Goal: Task Accomplishment & Management: Manage account settings

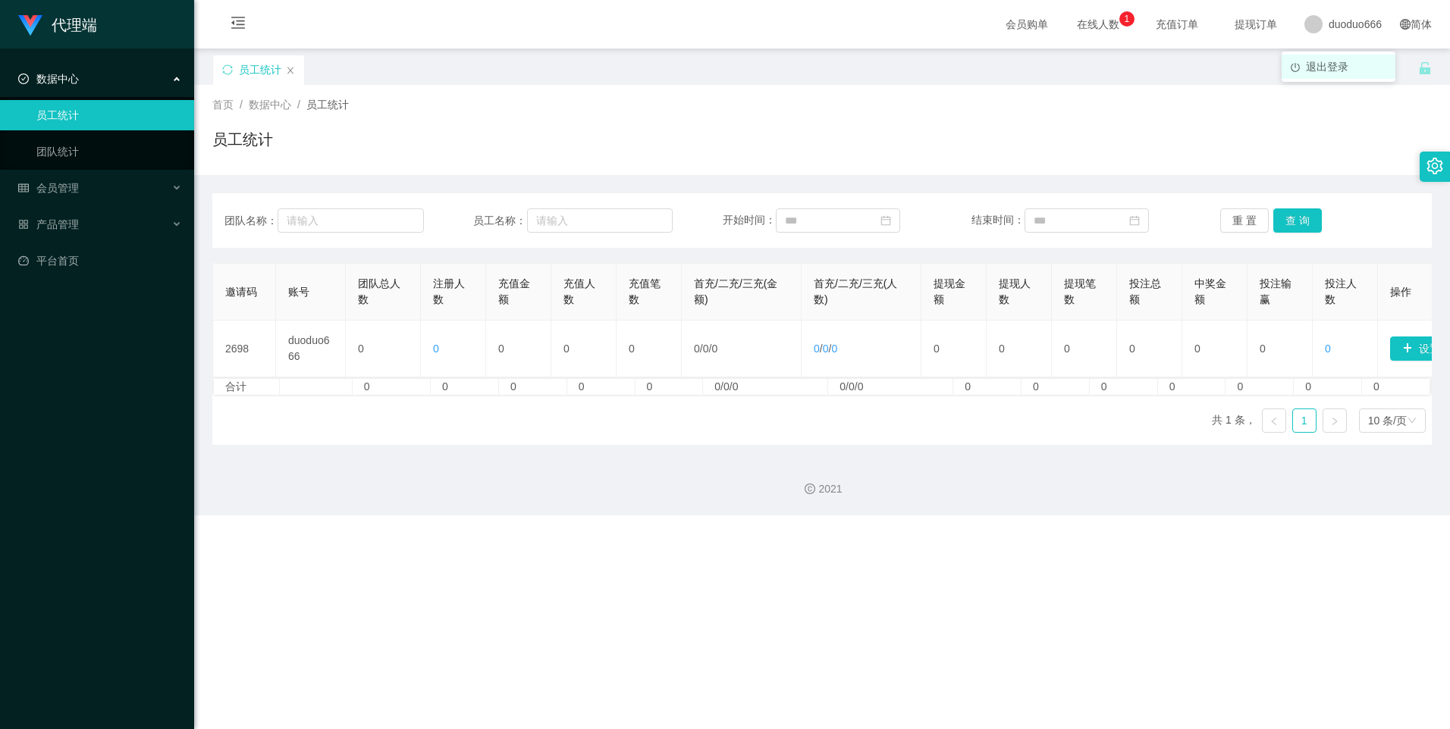
click at [1331, 62] on span "退出登录" at bounding box center [1327, 67] width 42 height 12
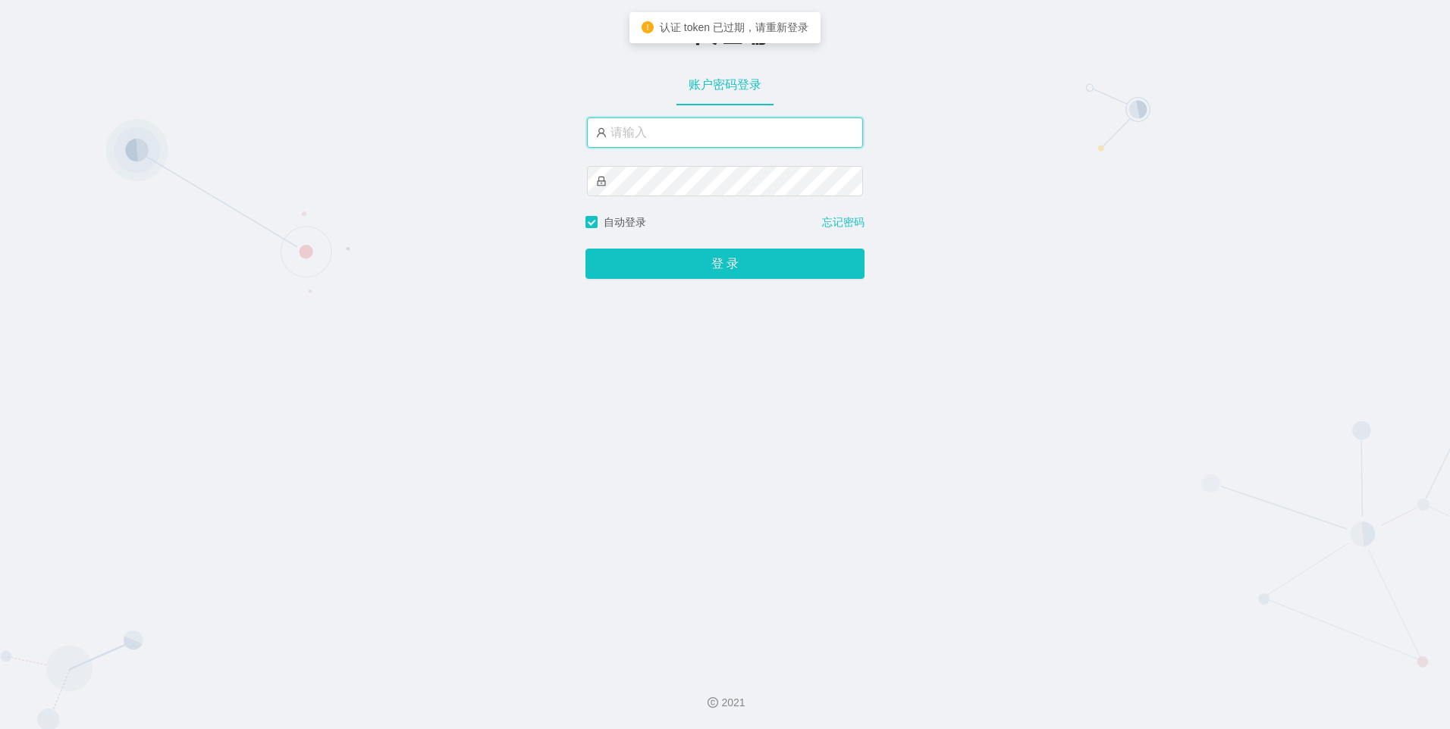
type input "suqi888"
click at [651, 130] on input "suqi888" at bounding box center [725, 133] width 276 height 30
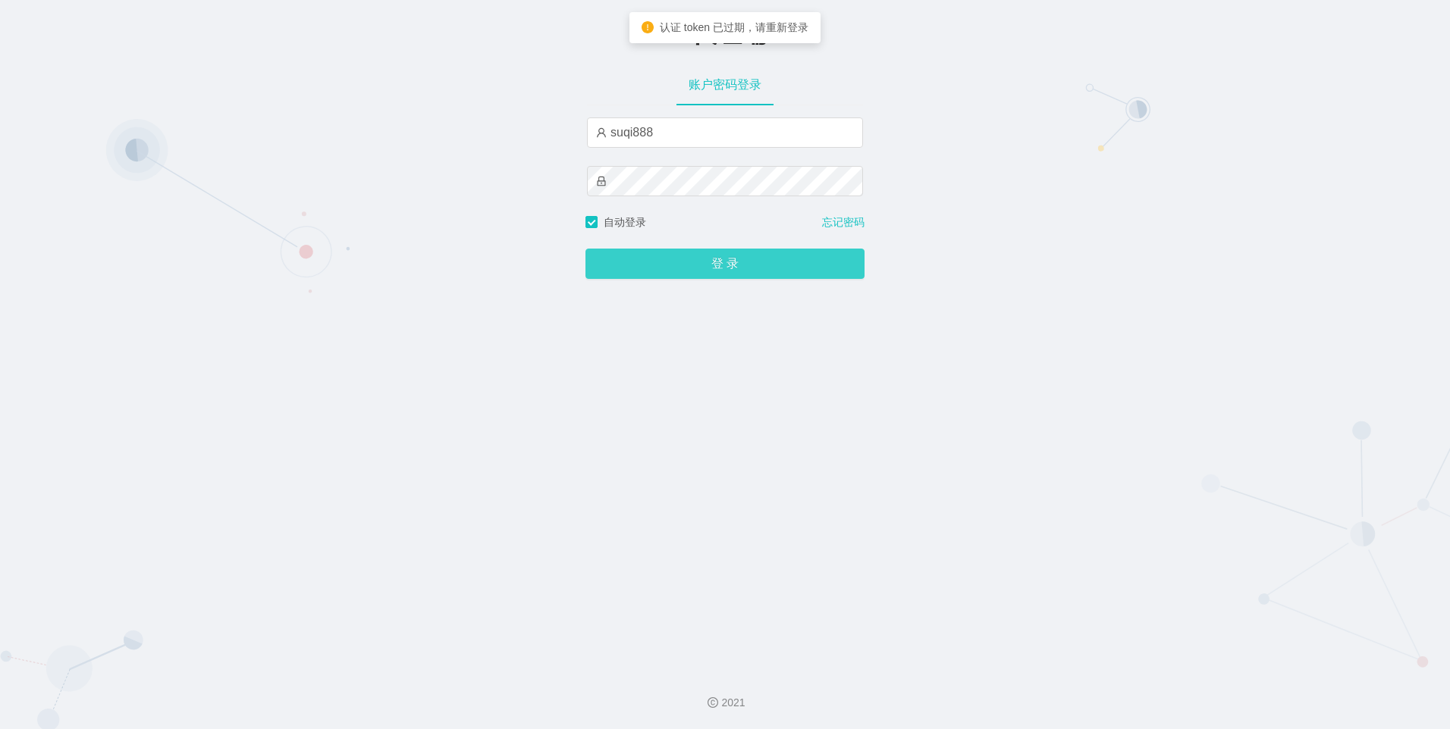
click at [614, 271] on button "登 录" at bounding box center [724, 264] width 279 height 30
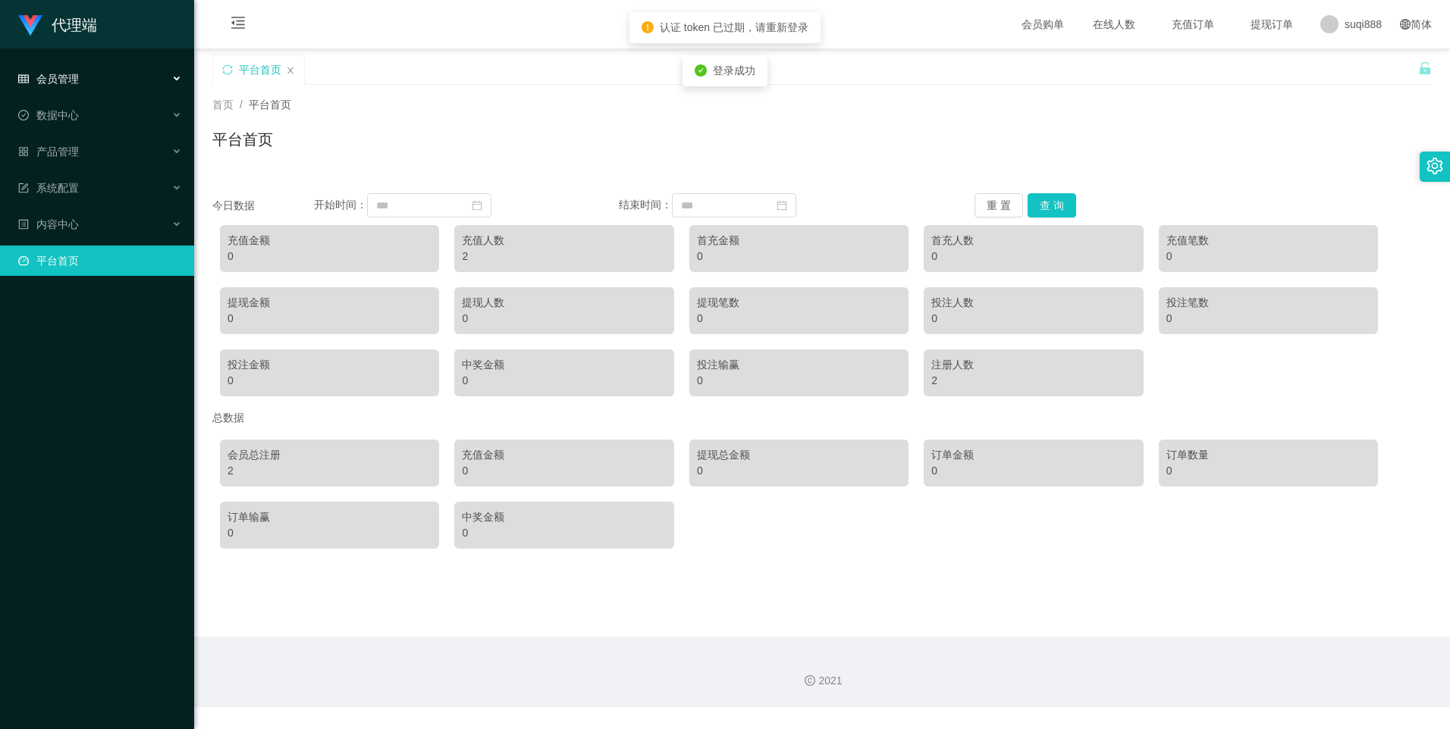
click at [61, 89] on div "会员管理" at bounding box center [97, 79] width 194 height 30
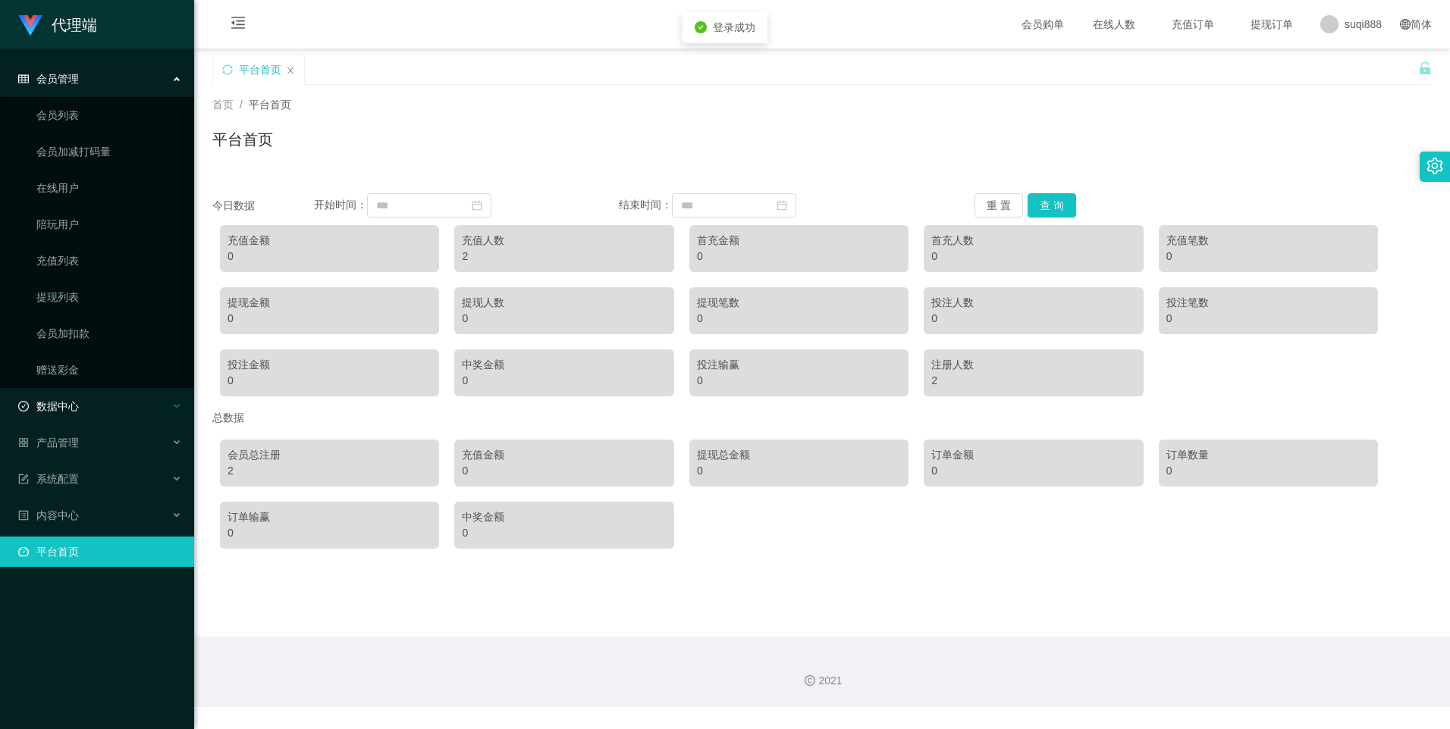
click at [86, 404] on div "数据中心" at bounding box center [97, 406] width 194 height 30
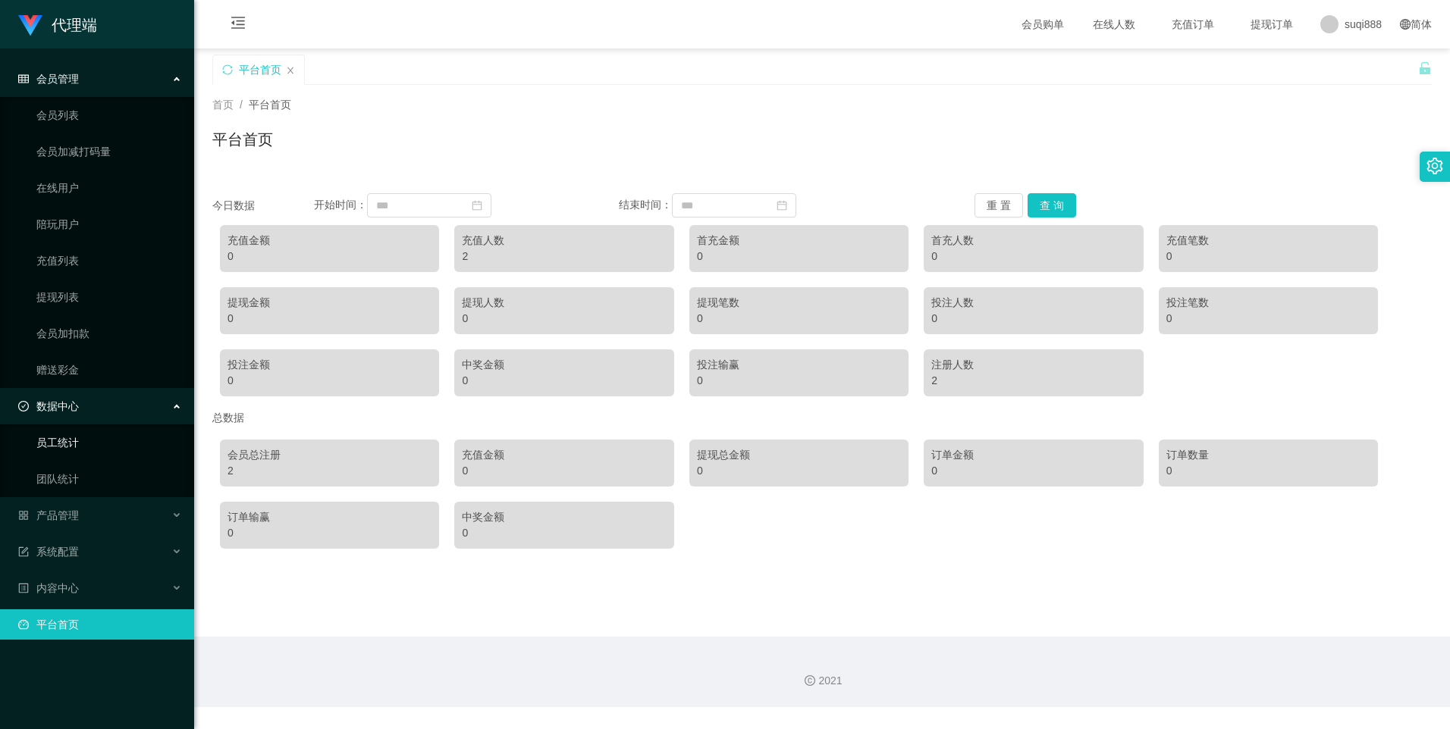
click at [66, 441] on link "员工统计" at bounding box center [109, 443] width 146 height 30
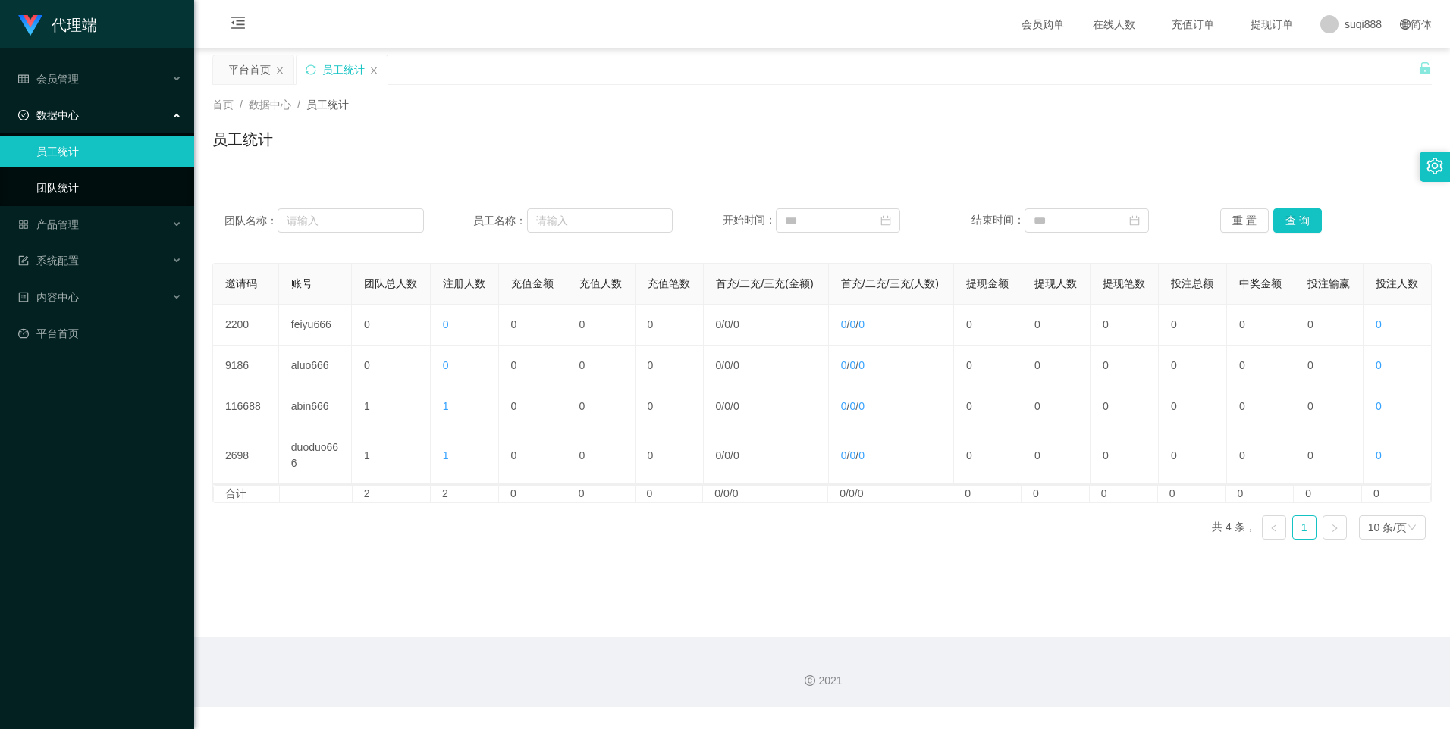
click at [36, 180] on link "团队统计" at bounding box center [109, 188] width 146 height 30
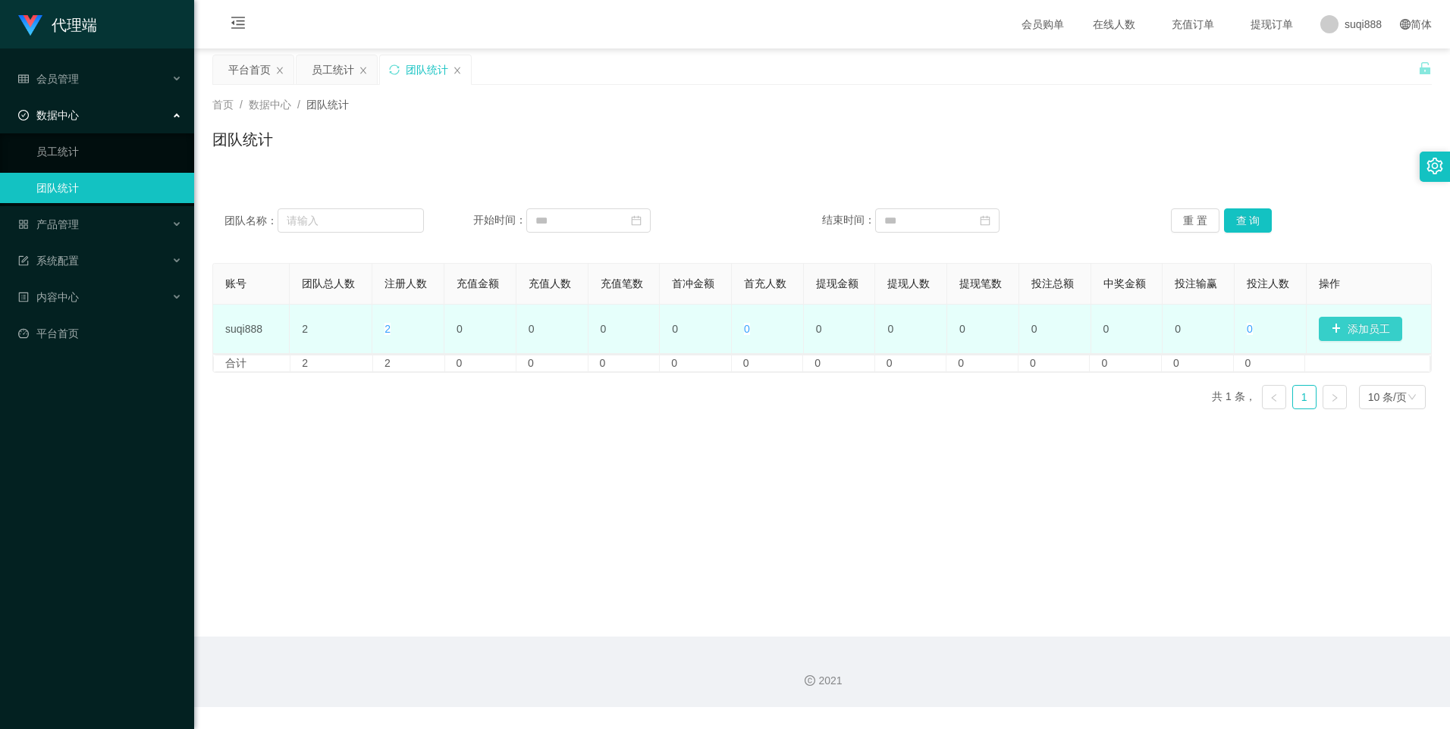
click at [1362, 325] on button "添加员工" at bounding box center [1360, 329] width 83 height 24
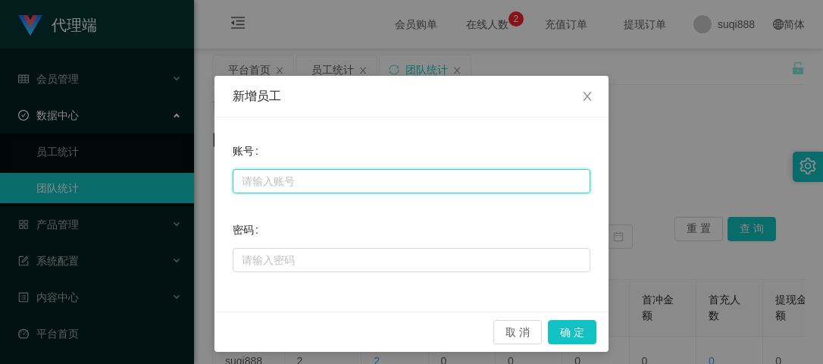
click at [300, 183] on input "text" at bounding box center [412, 181] width 358 height 24
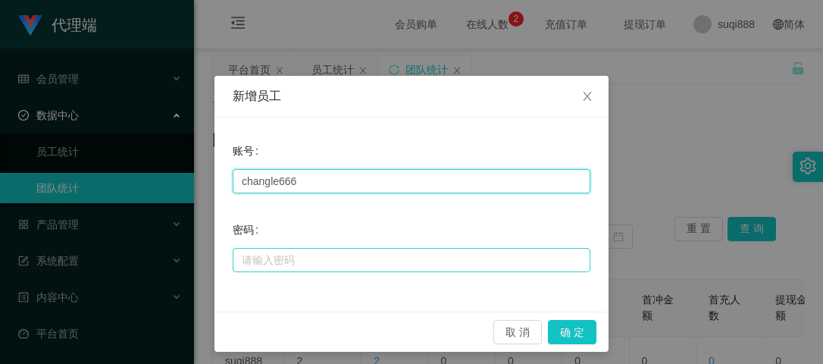
type input "changle666"
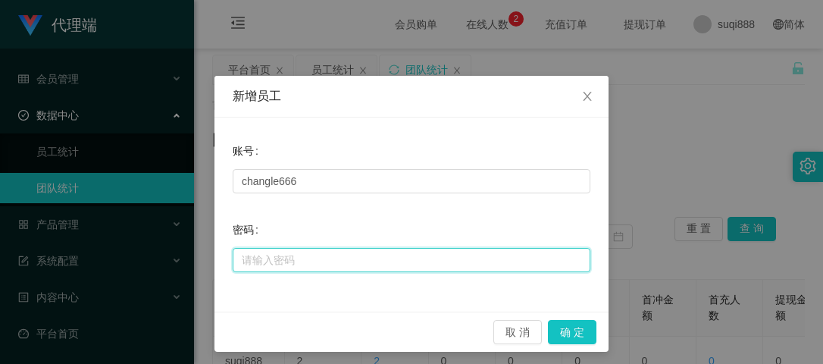
click at [316, 258] on input "text" at bounding box center [412, 260] width 358 height 24
type input "ccc111"
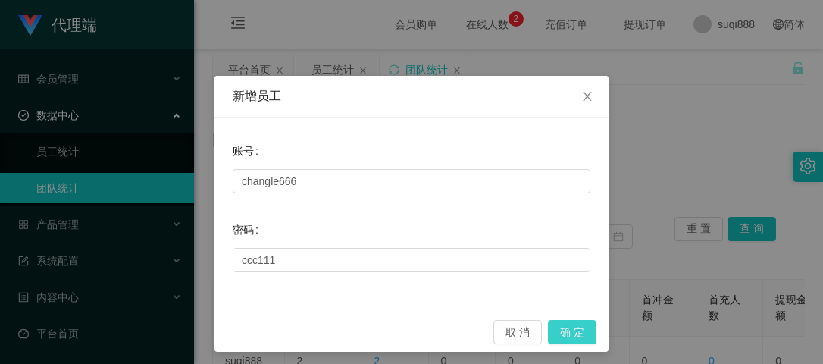
click at [575, 322] on button "确 定" at bounding box center [572, 332] width 49 height 24
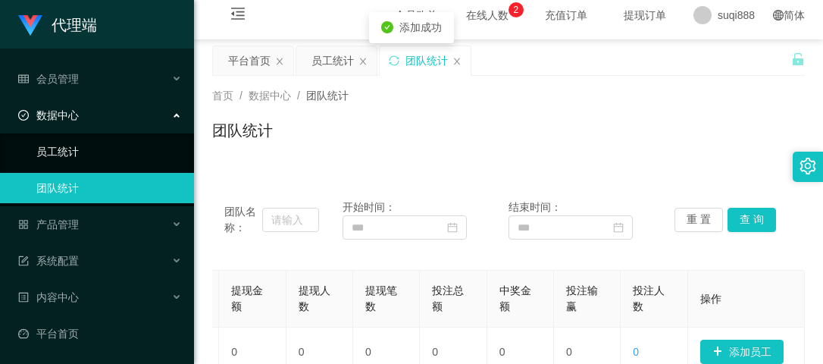
click at [65, 146] on link "员工统计" at bounding box center [109, 151] width 146 height 30
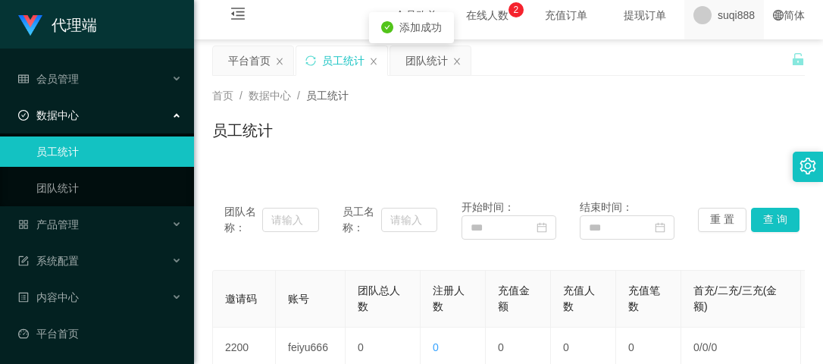
click at [735, 0] on span "suqi888" at bounding box center [736, 15] width 37 height 49
click at [722, 67] on li "退出登录" at bounding box center [730, 57] width 114 height 24
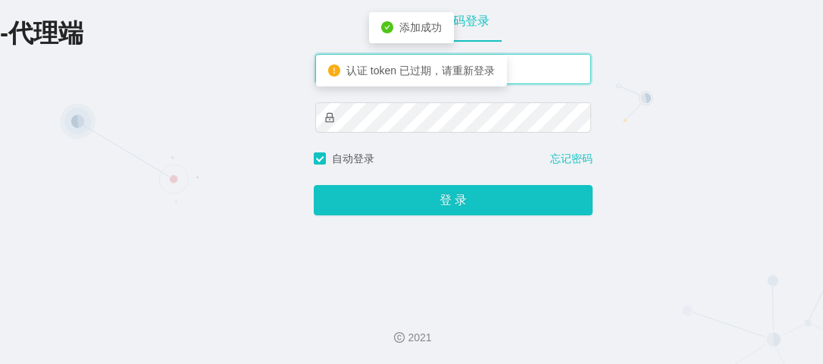
click at [577, 83] on input "suqi888" at bounding box center [453, 69] width 276 height 30
click at [565, 78] on input "suqi888" at bounding box center [453, 69] width 276 height 30
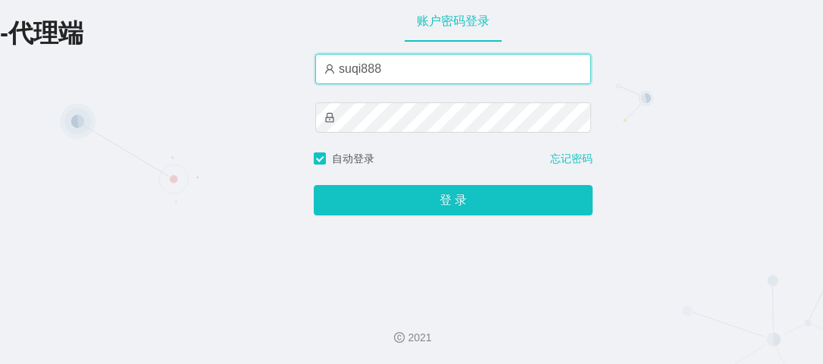
drag, startPoint x: 432, startPoint y: 71, endPoint x: 249, endPoint y: 58, distance: 183.2
click at [252, 57] on div "-代理端 账户密码登录 suqi888 自动登录 忘记密码 登 录" at bounding box center [411, 146] width 823 height 293
paste input "c"
click at [384, 65] on input "suqi888" at bounding box center [453, 69] width 276 height 30
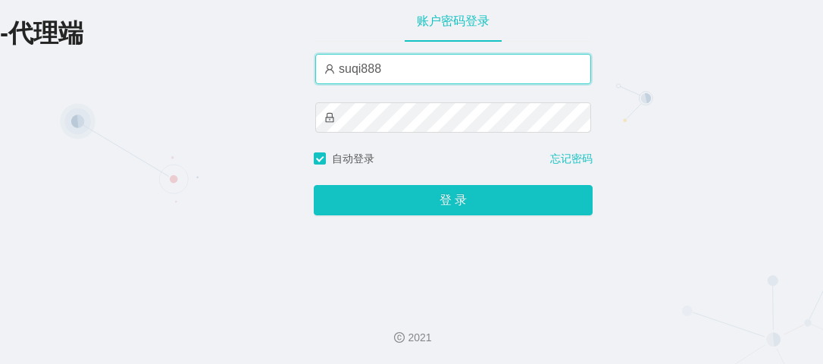
click at [386, 65] on input "suqi888" at bounding box center [453, 69] width 276 height 30
click at [387, 65] on input "suqi888" at bounding box center [453, 69] width 276 height 30
type input "changle666"
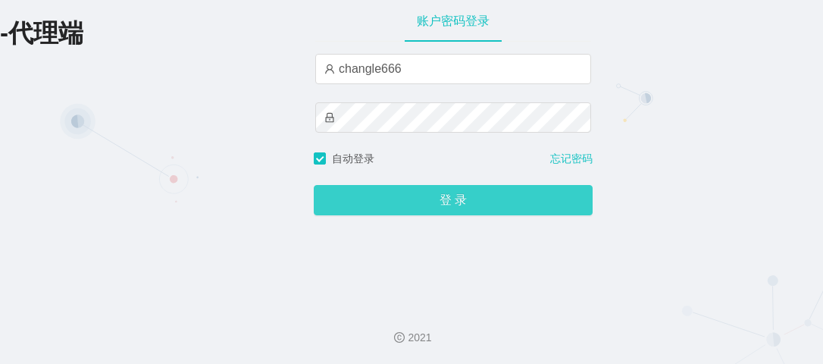
drag, startPoint x: 406, startPoint y: 218, endPoint x: 395, endPoint y: 211, distance: 12.6
click at [406, 215] on div "登 录" at bounding box center [453, 191] width 279 height 49
drag, startPoint x: 395, startPoint y: 202, endPoint x: 394, endPoint y: 191, distance: 11.5
click at [395, 202] on button "登 录" at bounding box center [453, 200] width 279 height 30
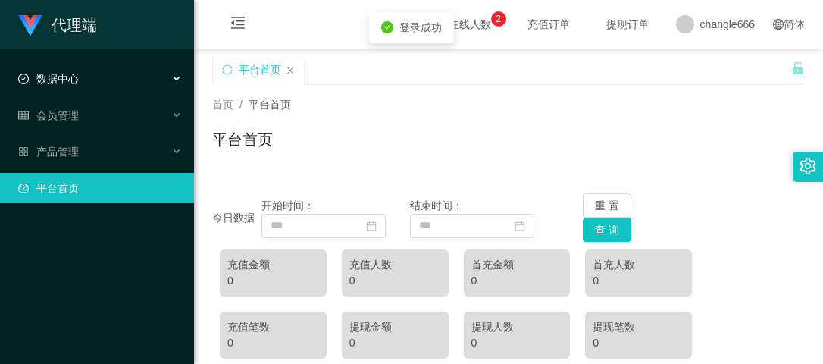
click at [116, 80] on div "数据中心" at bounding box center [97, 79] width 194 height 30
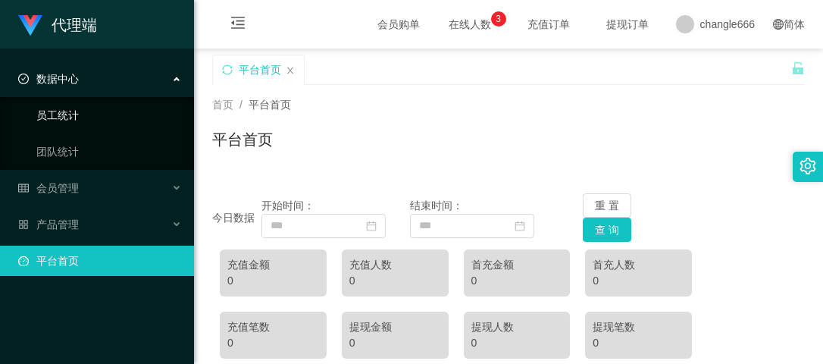
click at [76, 118] on link "员工统计" at bounding box center [109, 115] width 146 height 30
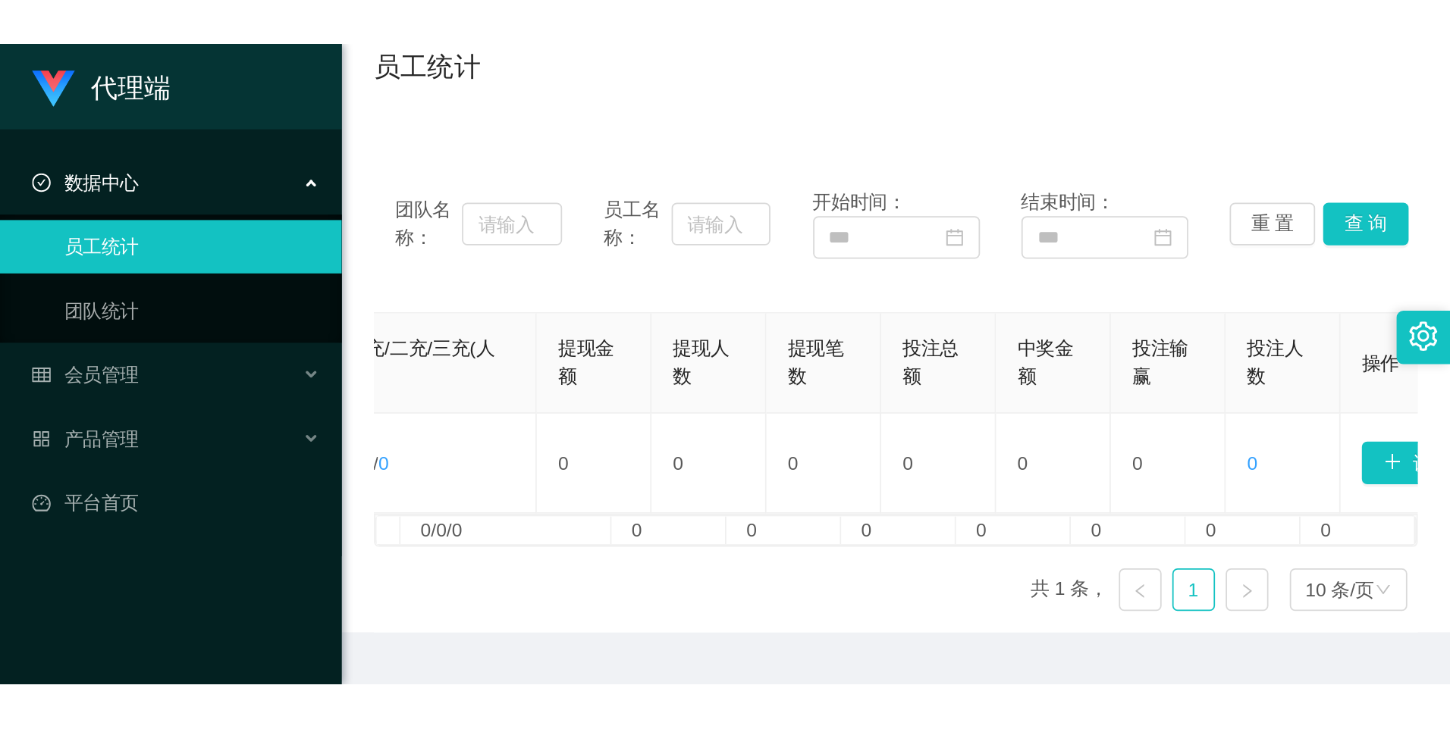
scroll to position [0, 686]
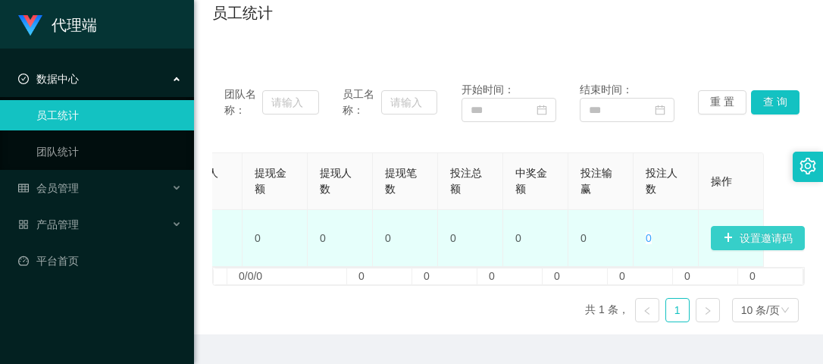
click at [759, 244] on button "设置邀请码" at bounding box center [758, 238] width 94 height 24
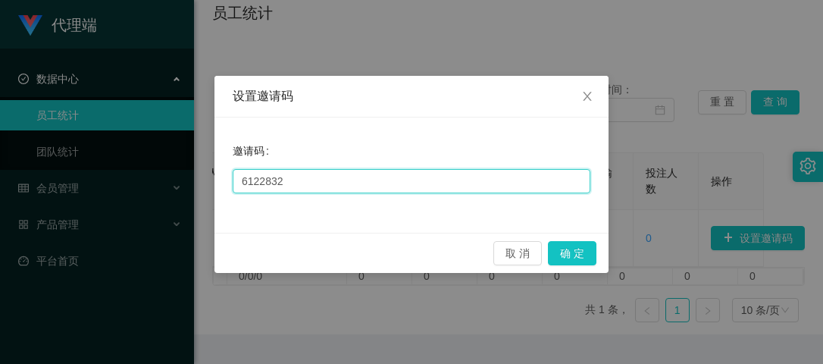
drag, startPoint x: 388, startPoint y: 171, endPoint x: 207, endPoint y: 187, distance: 181.9
click at [102, 166] on div "设置邀请码 邀请码 6122832 取 消 确 定" at bounding box center [411, 182] width 823 height 364
paste input "text"
type input "667788"
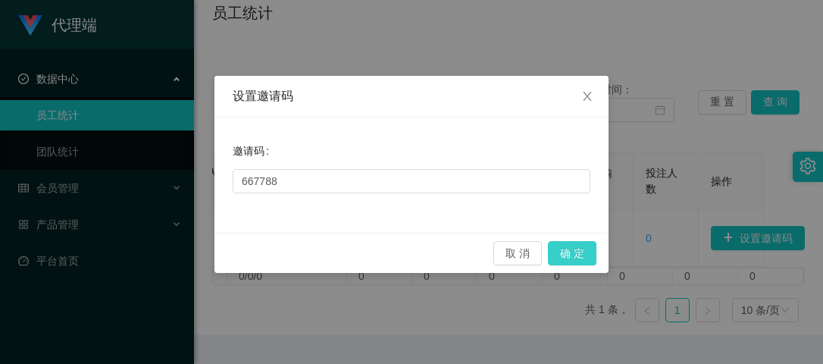
click at [557, 246] on button "确 定" at bounding box center [572, 253] width 49 height 24
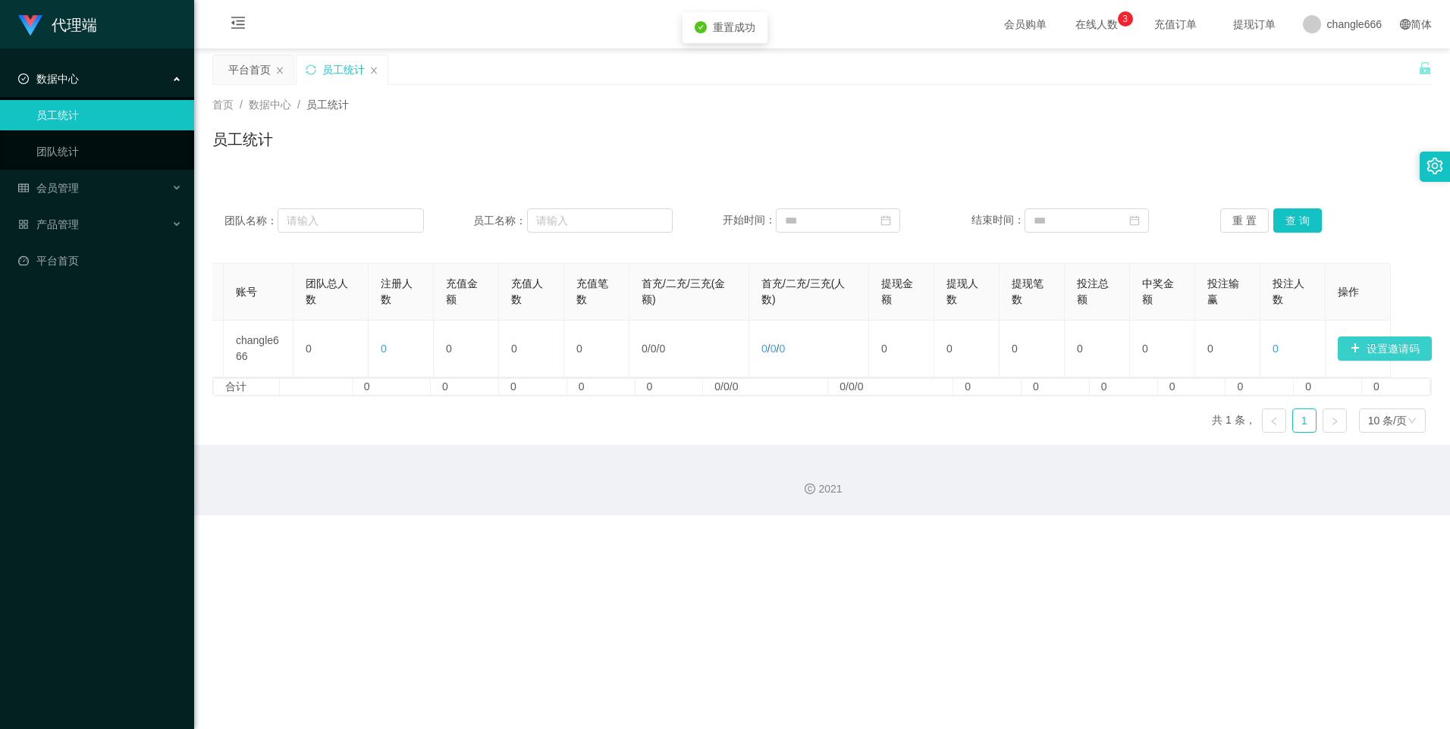
scroll to position [0, 0]
drag, startPoint x: 1343, startPoint y: 26, endPoint x: 1346, endPoint y: 40, distance: 14.7
click at [1345, 27] on span "changle666" at bounding box center [1354, 24] width 55 height 49
click at [1327, 65] on div "平台首页 员工统计" at bounding box center [815, 81] width 1206 height 52
click at [1357, 21] on span "changle666" at bounding box center [1354, 24] width 55 height 49
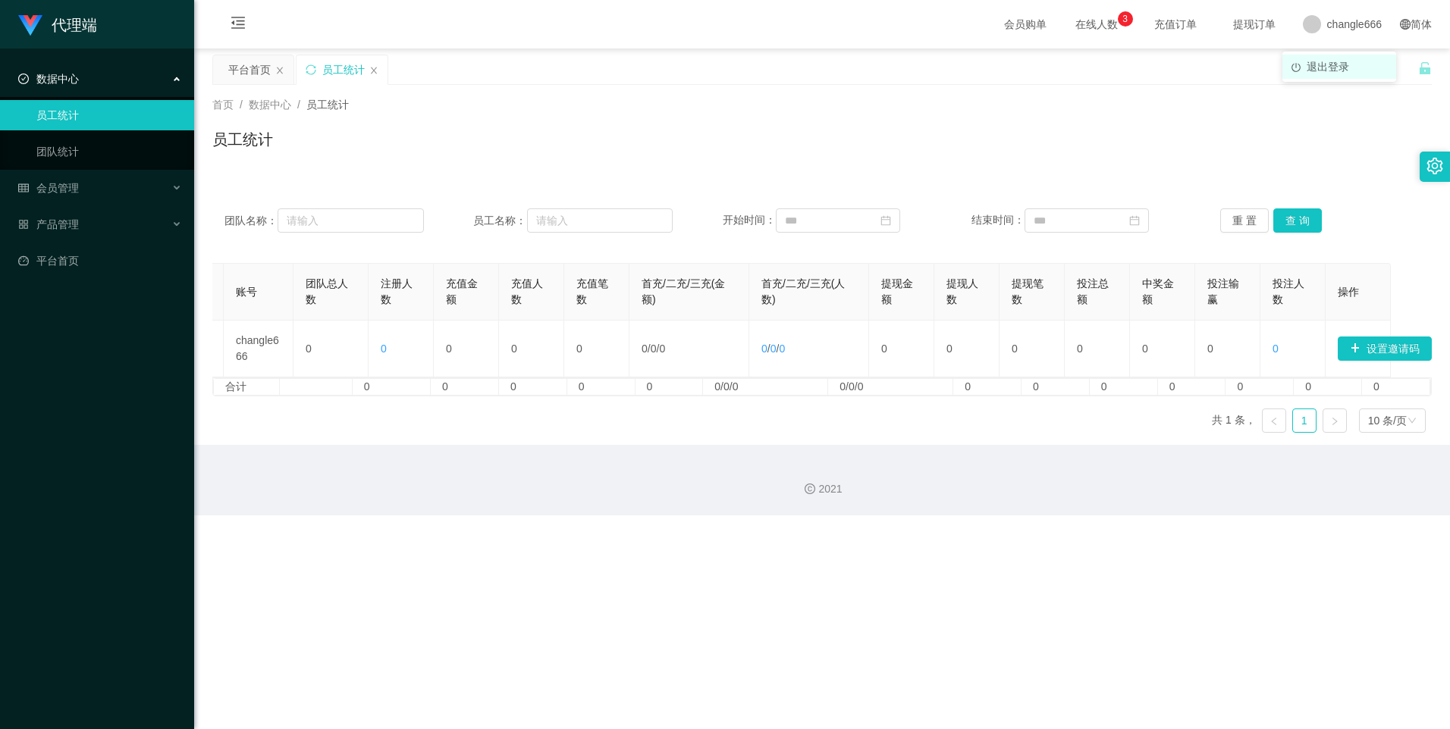
drag, startPoint x: 1357, startPoint y: 21, endPoint x: 1308, endPoint y: 61, distance: 62.5
click at [1308, 61] on span "退出登录" at bounding box center [1327, 67] width 42 height 12
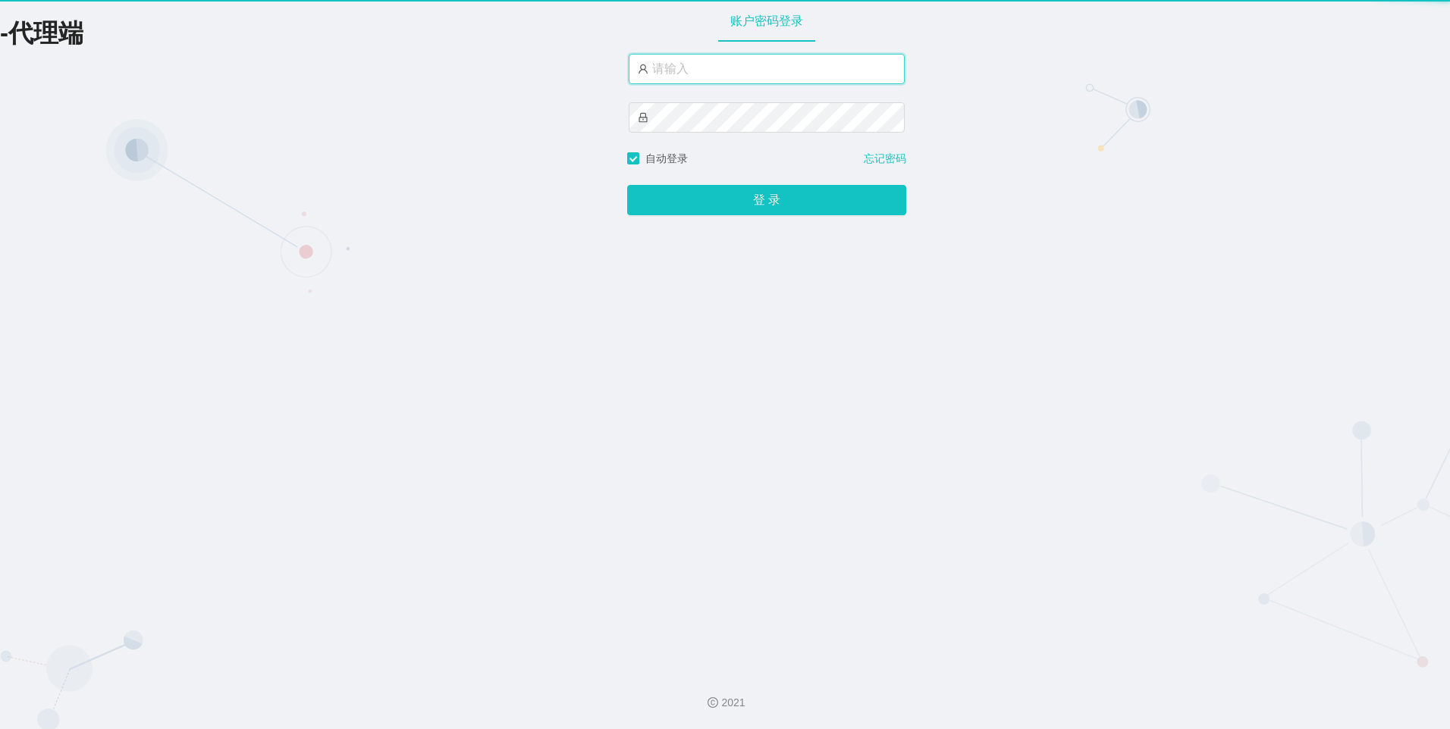
type input "suqi888"
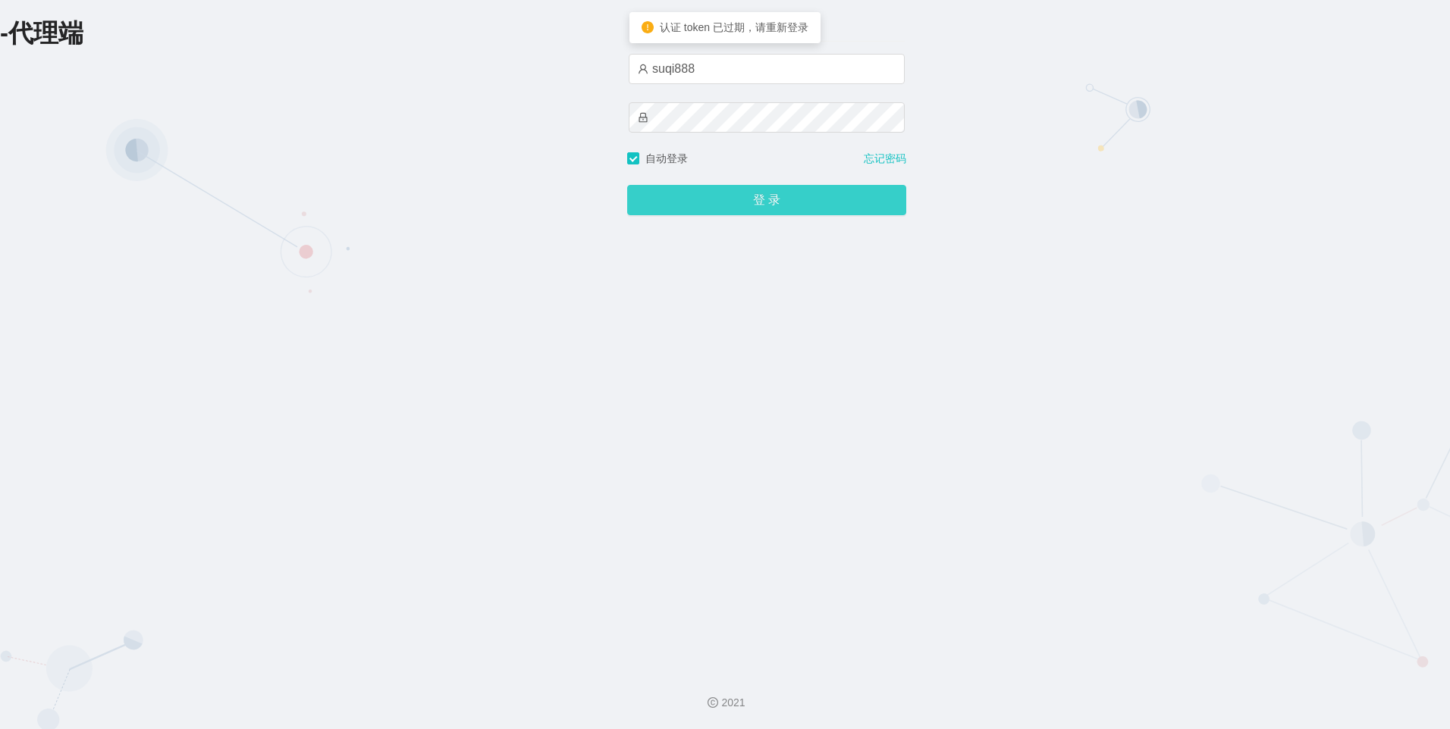
drag, startPoint x: 723, startPoint y: 167, endPoint x: 720, endPoint y: 207, distance: 40.3
click at [722, 167] on div "自动登录 忘记密码" at bounding box center [766, 159] width 279 height 16
click at [720, 207] on button "登 录" at bounding box center [766, 200] width 279 height 30
